Goal: Task Accomplishment & Management: Manage account settings

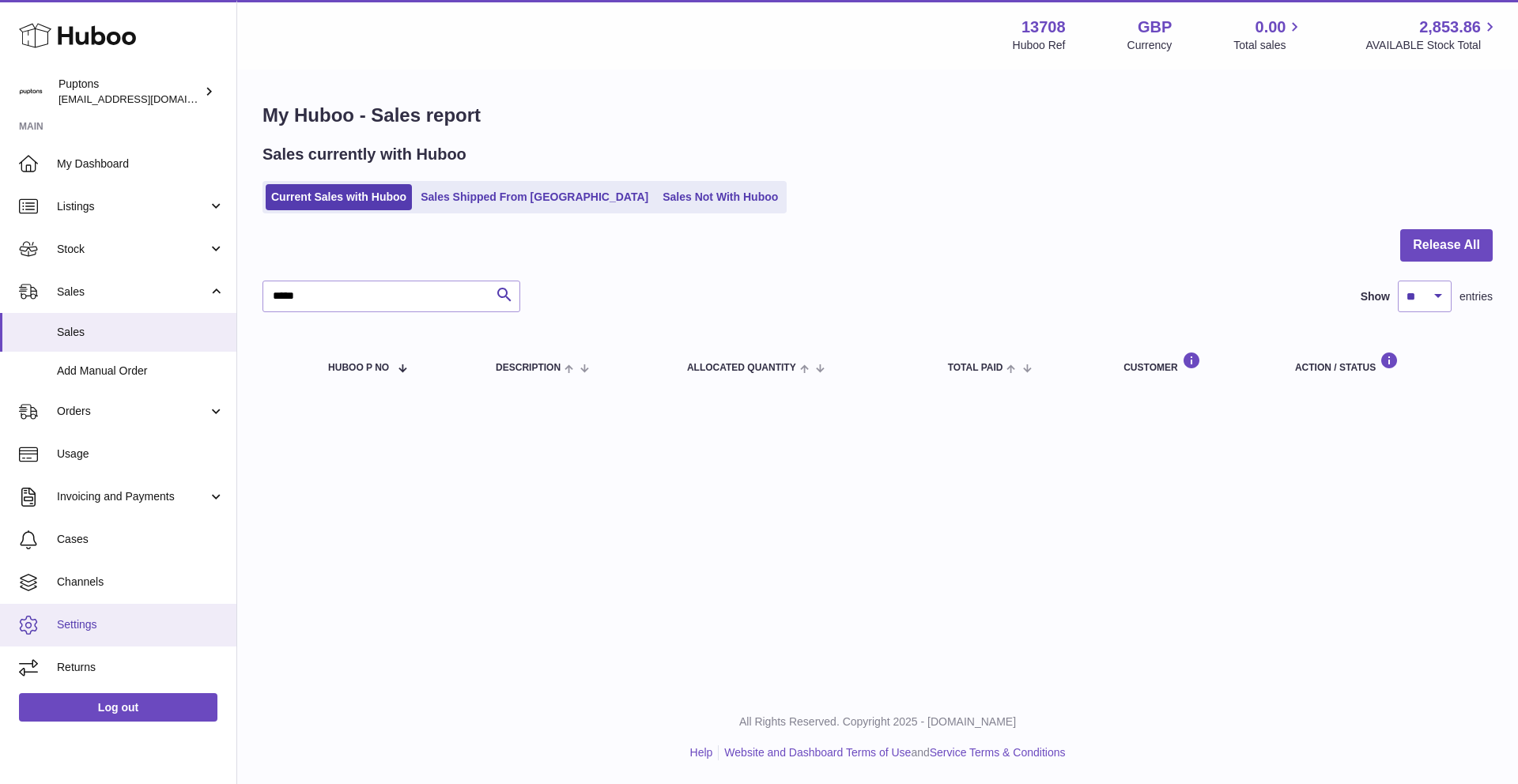
click at [64, 633] on link "Settings" at bounding box center [118, 625] width 237 height 43
click at [33, 632] on icon at bounding box center [29, 625] width 19 height 19
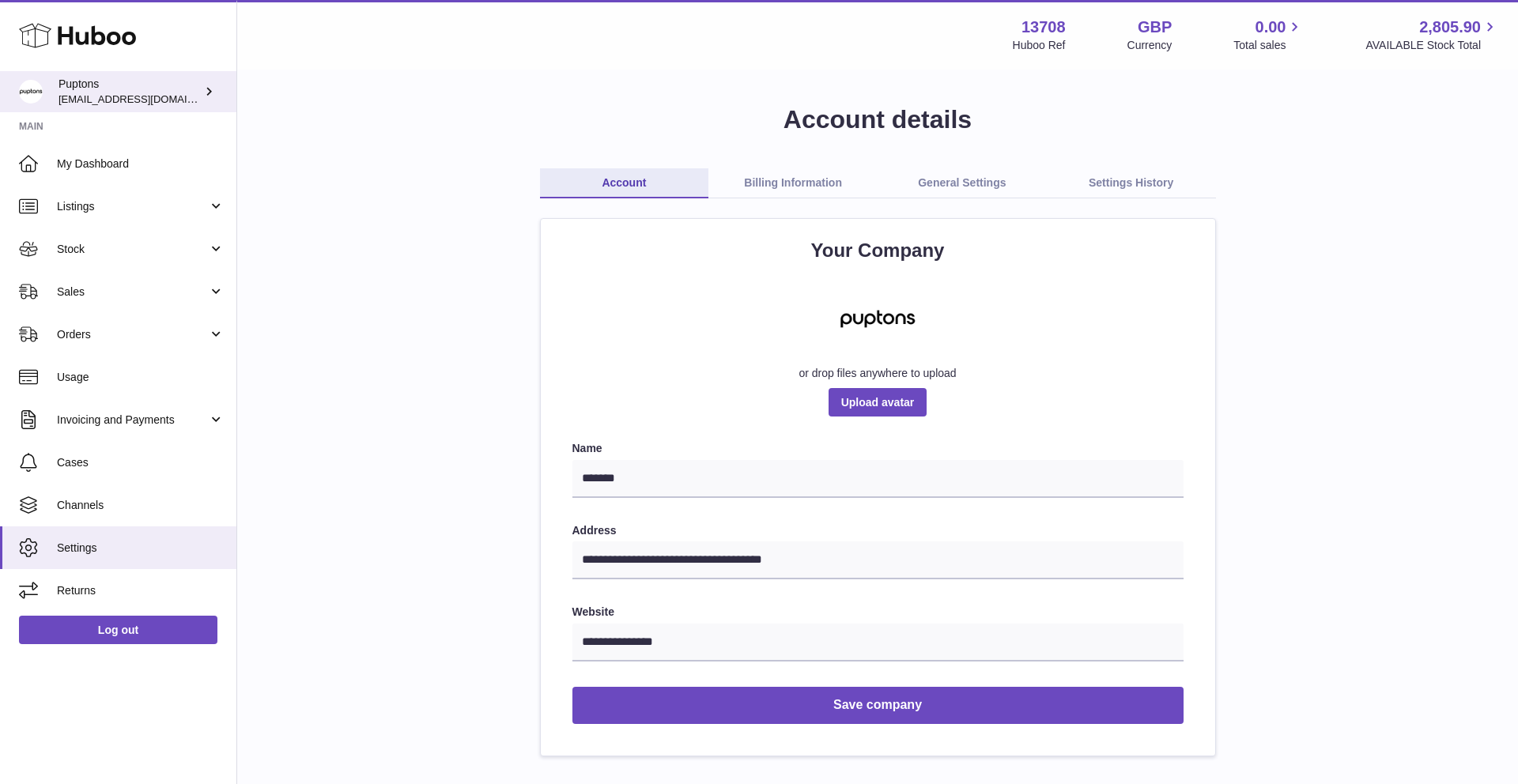
click at [152, 90] on div "Puptons hello@puptons.com" at bounding box center [129, 92] width 142 height 30
click at [114, 92] on div "Puptons [EMAIL_ADDRESS][DOMAIN_NAME]" at bounding box center [129, 92] width 142 height 30
click at [99, 565] on link "Settings" at bounding box center [118, 548] width 237 height 43
